Goal: Task Accomplishment & Management: Manage account settings

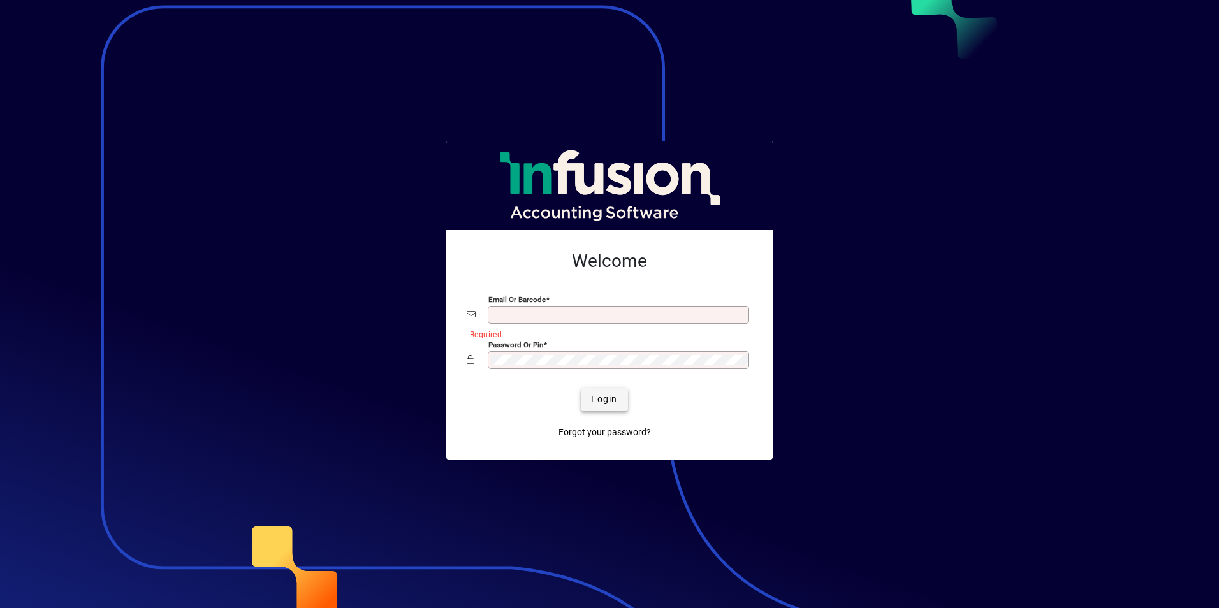
type input "**********"
click at [595, 403] on span "Login" at bounding box center [604, 399] width 26 height 13
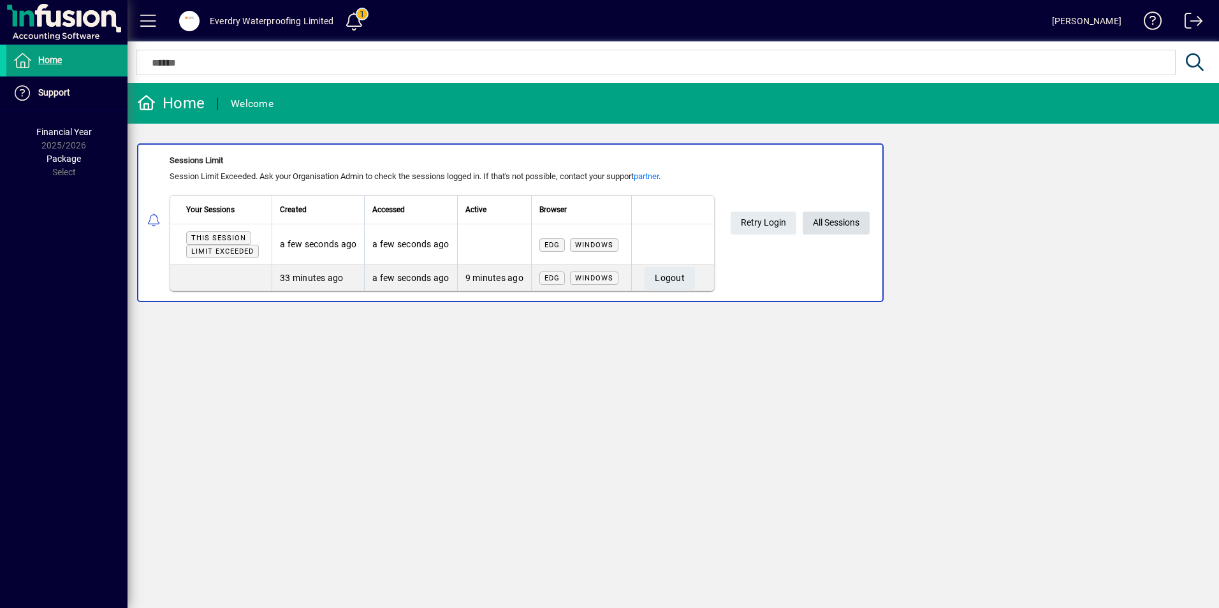
click at [867, 224] on span at bounding box center [835, 223] width 67 height 31
